Goal: Information Seeking & Learning: Learn about a topic

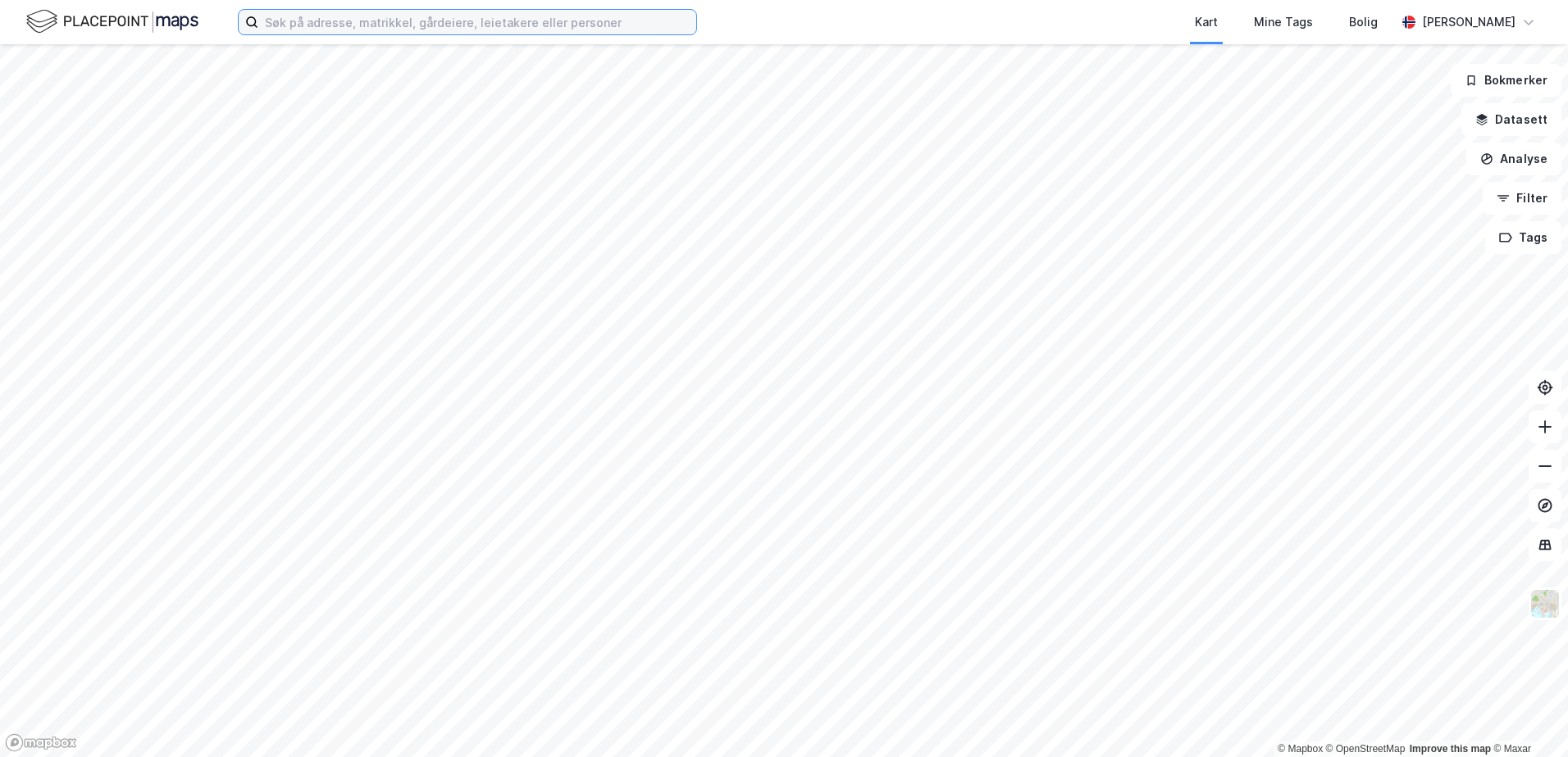
click at [506, 28] on input at bounding box center [477, 22] width 437 height 24
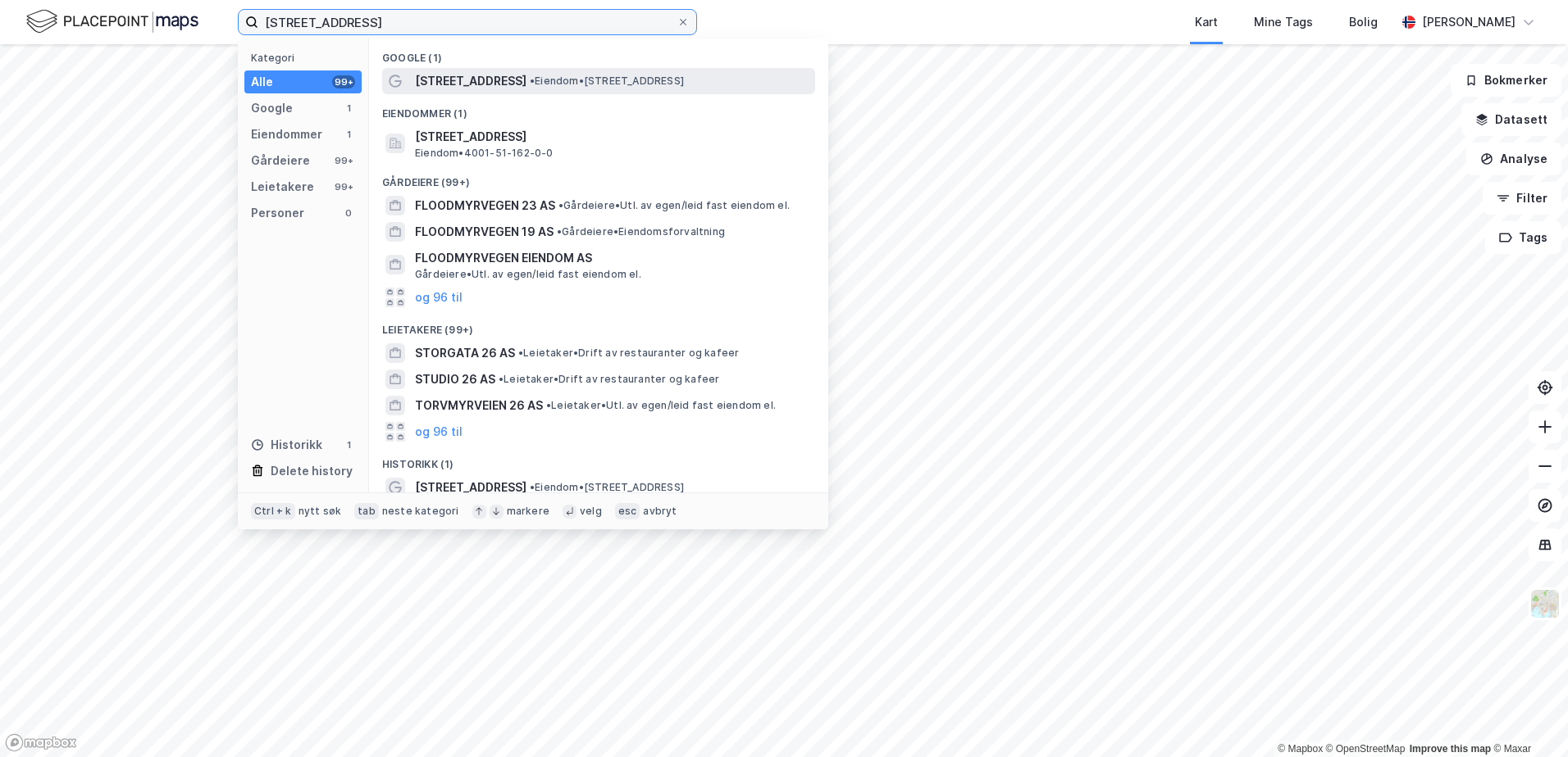
type input "[STREET_ADDRESS]"
click at [498, 78] on span "[STREET_ADDRESS]" at bounding box center [471, 80] width 112 height 20
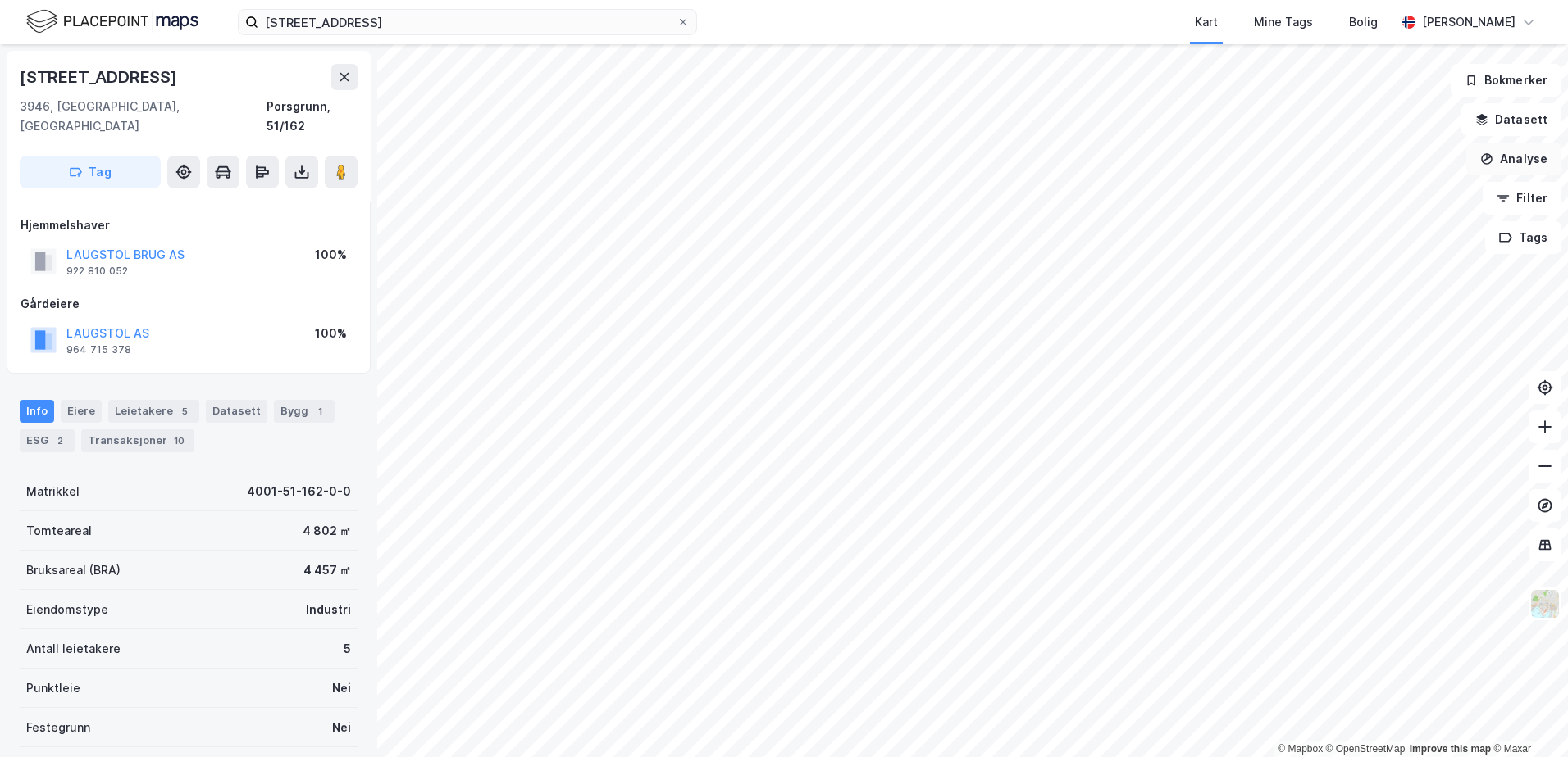
click at [1516, 162] on button "Analyse" at bounding box center [1514, 158] width 95 height 33
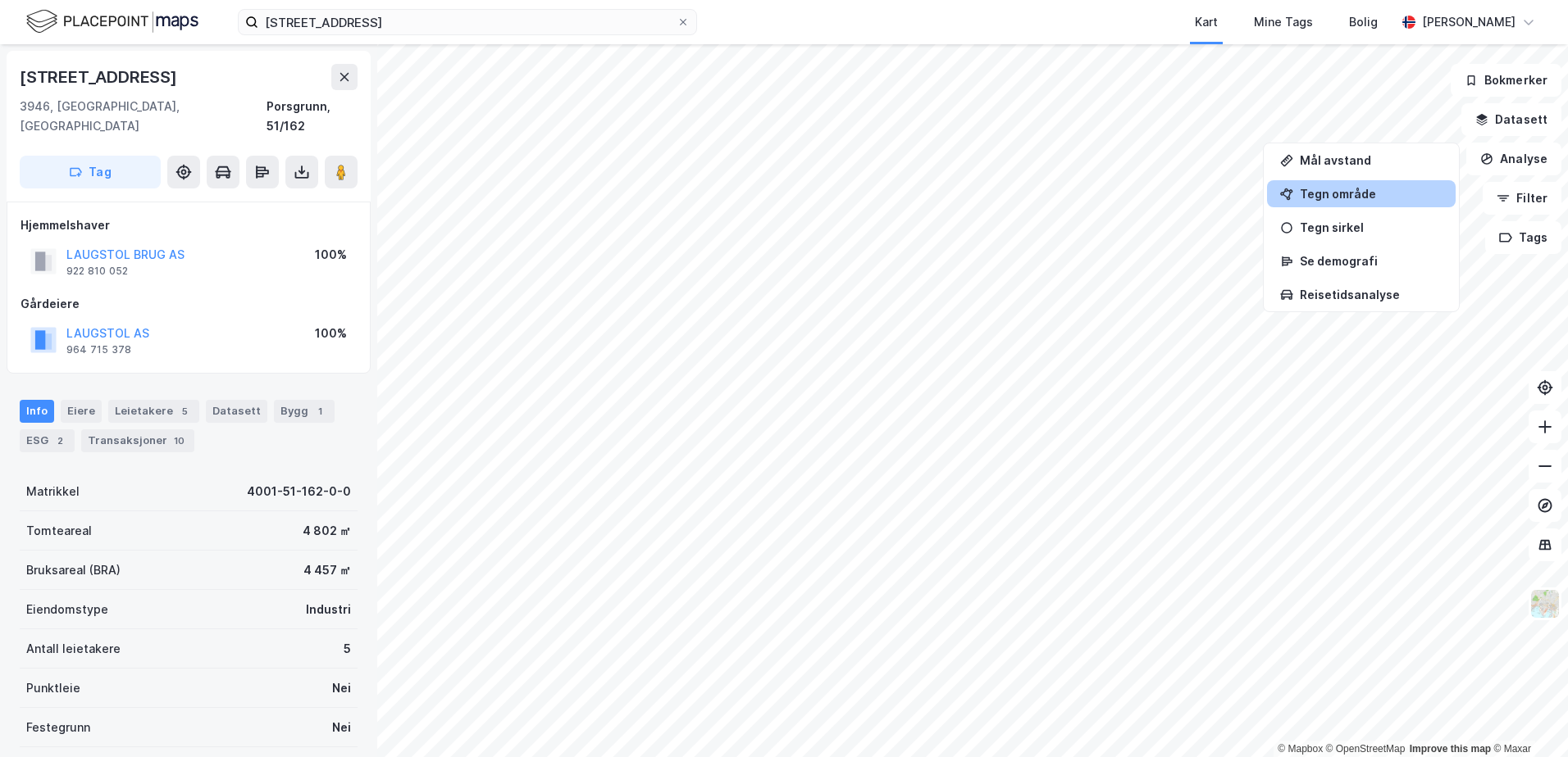
click at [1341, 198] on div "Tegn område" at bounding box center [1371, 193] width 143 height 14
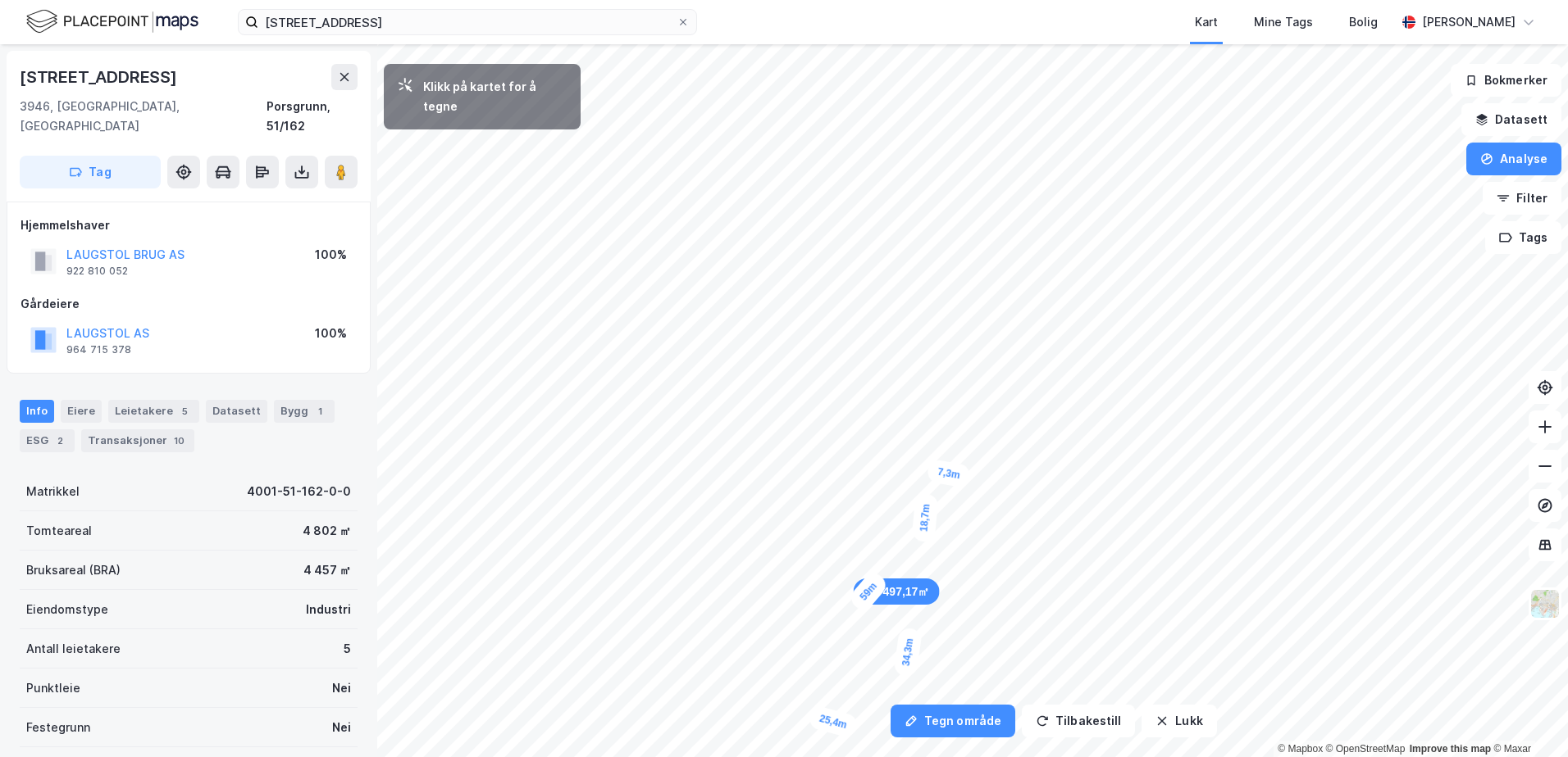
click at [967, 477] on div "7,3m" at bounding box center [949, 474] width 45 height 31
click at [973, 262] on div "7,8m" at bounding box center [992, 266] width 45 height 30
click at [895, 200] on div "7,6m" at bounding box center [898, 179] width 28 height 44
click at [908, 317] on div "3,1m" at bounding box center [910, 305] width 32 height 46
click at [689, 654] on div "5,9m" at bounding box center [692, 637] width 31 height 46
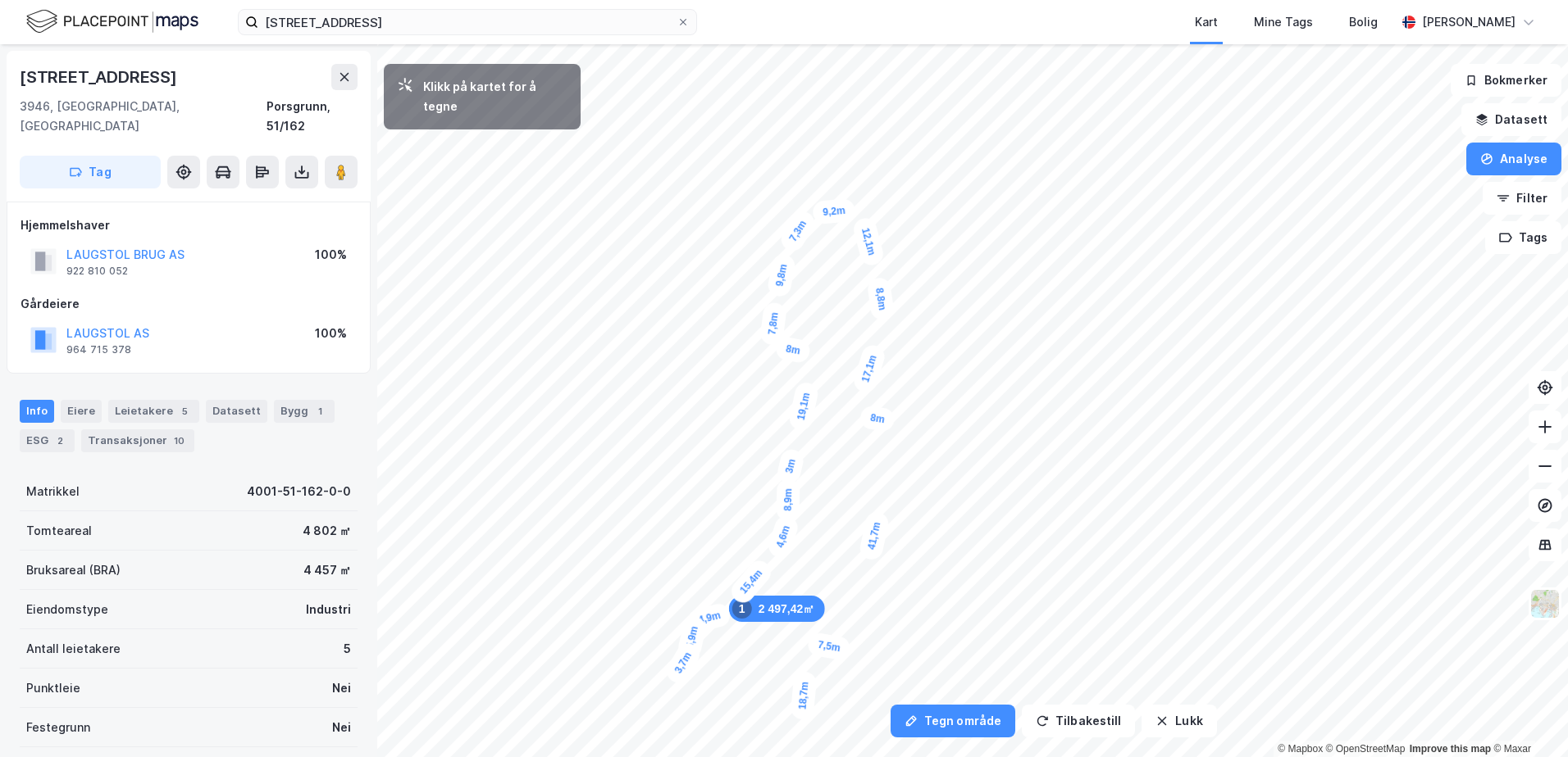
click at [678, 671] on div "3,7m" at bounding box center [683, 663] width 41 height 48
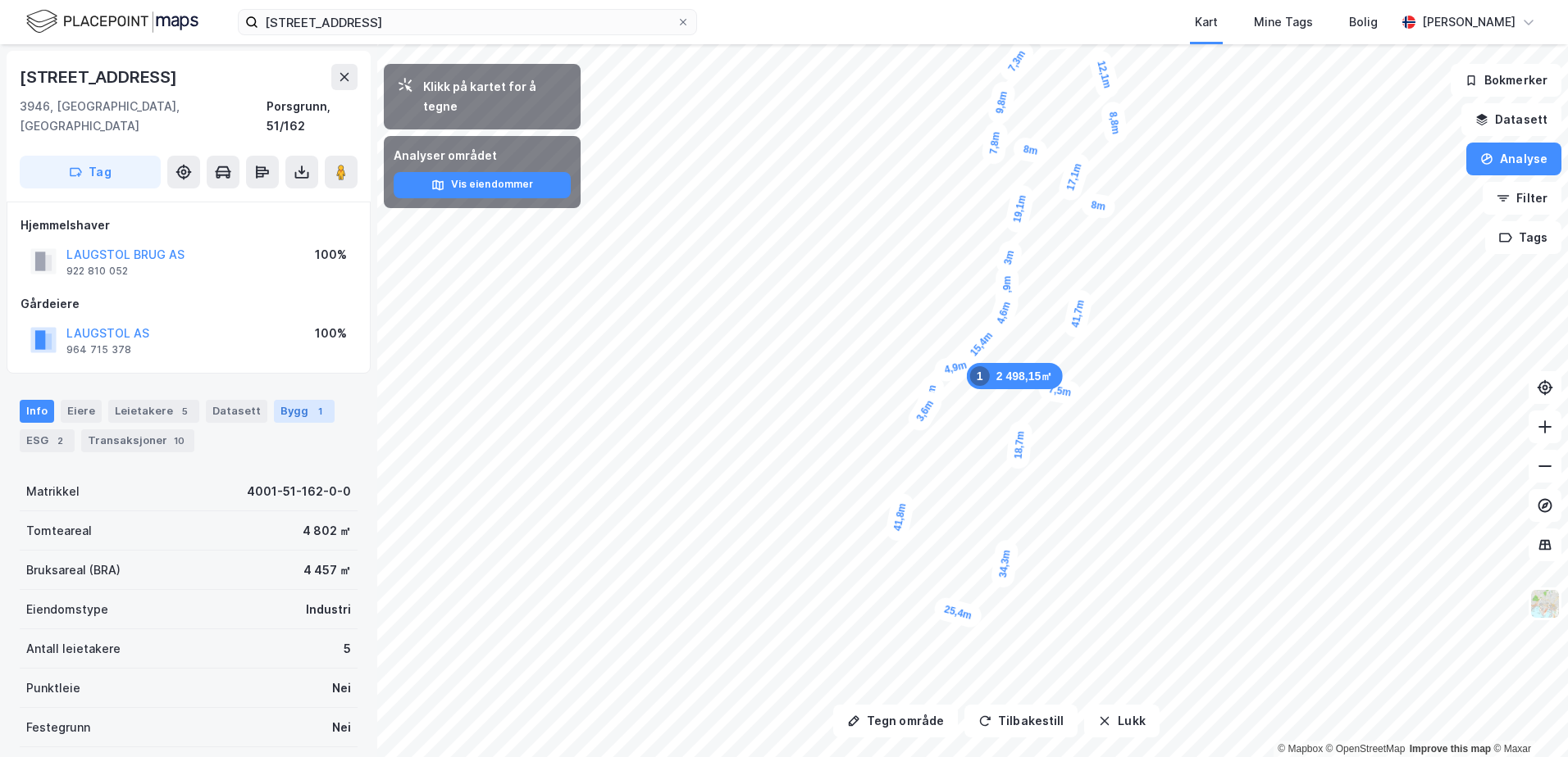
click at [274, 400] on div "Bygg 1" at bounding box center [304, 411] width 61 height 23
